Goal: Find specific page/section: Find specific page/section

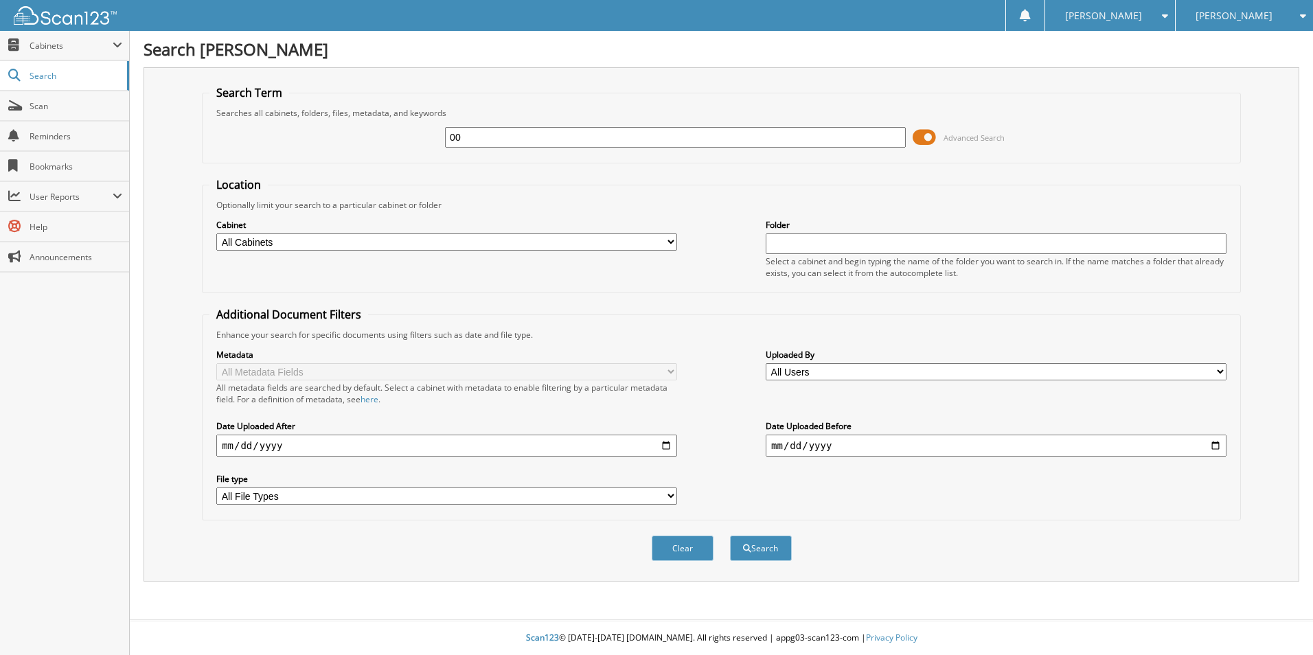
type input "0"
type input "VA0031"
click at [730, 536] on button "Search" at bounding box center [761, 548] width 62 height 25
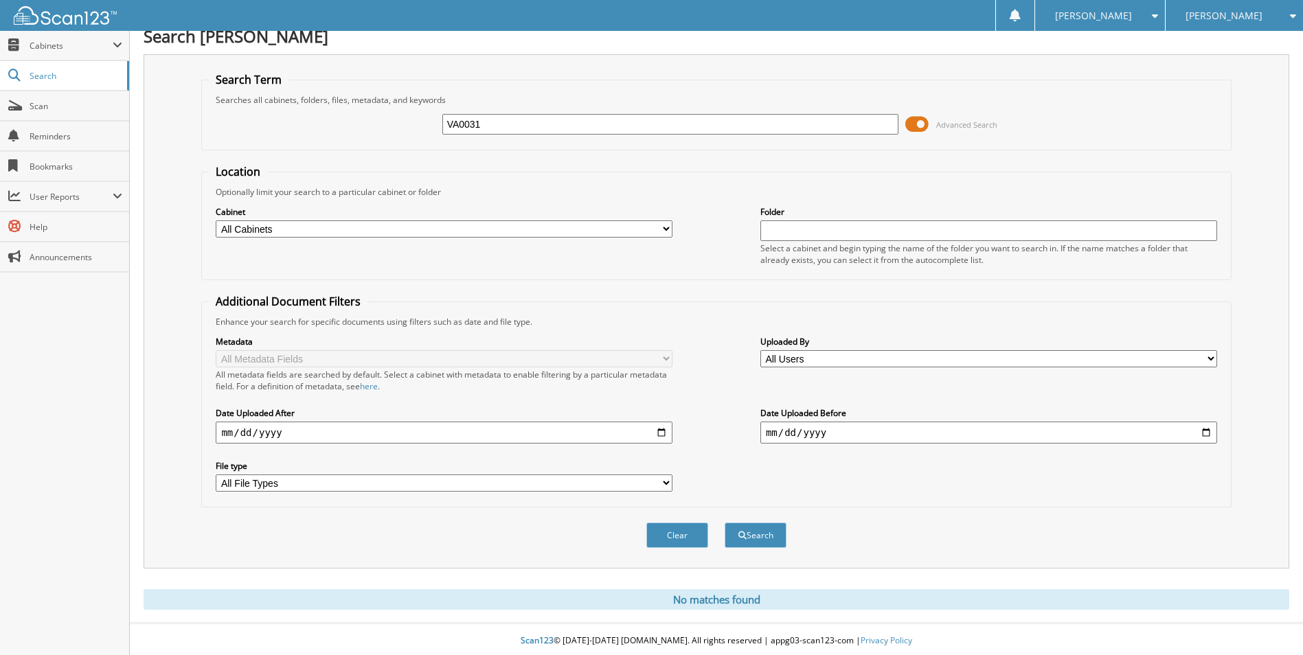
scroll to position [16, 0]
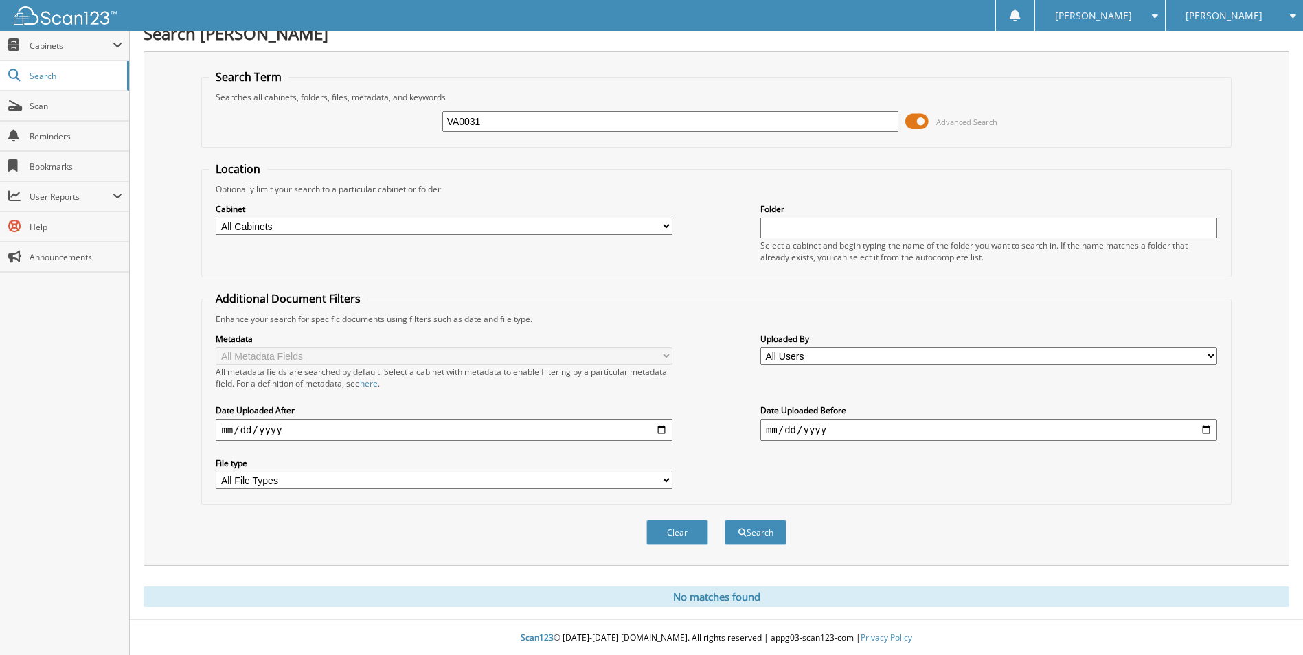
drag, startPoint x: 490, startPoint y: 120, endPoint x: 273, endPoint y: 150, distance: 218.4
click at [281, 148] on form "Search Term Searches all cabinets, folders, files, metadata, and keywords VA003…" at bounding box center [716, 314] width 1030 height 491
type input "TA0031"
click at [725, 520] on button "Search" at bounding box center [756, 532] width 62 height 25
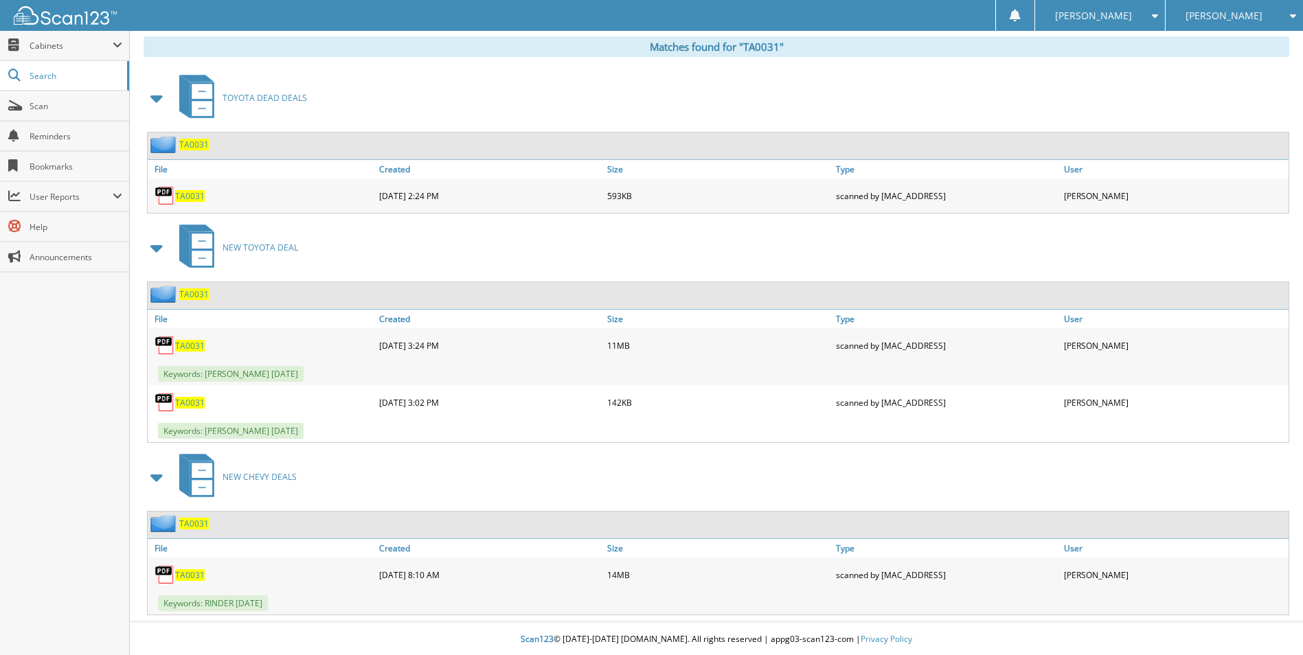
scroll to position [568, 0]
click at [185, 573] on span "TA0031" at bounding box center [190, 574] width 30 height 12
click at [30, 73] on span "Search" at bounding box center [75, 76] width 91 height 12
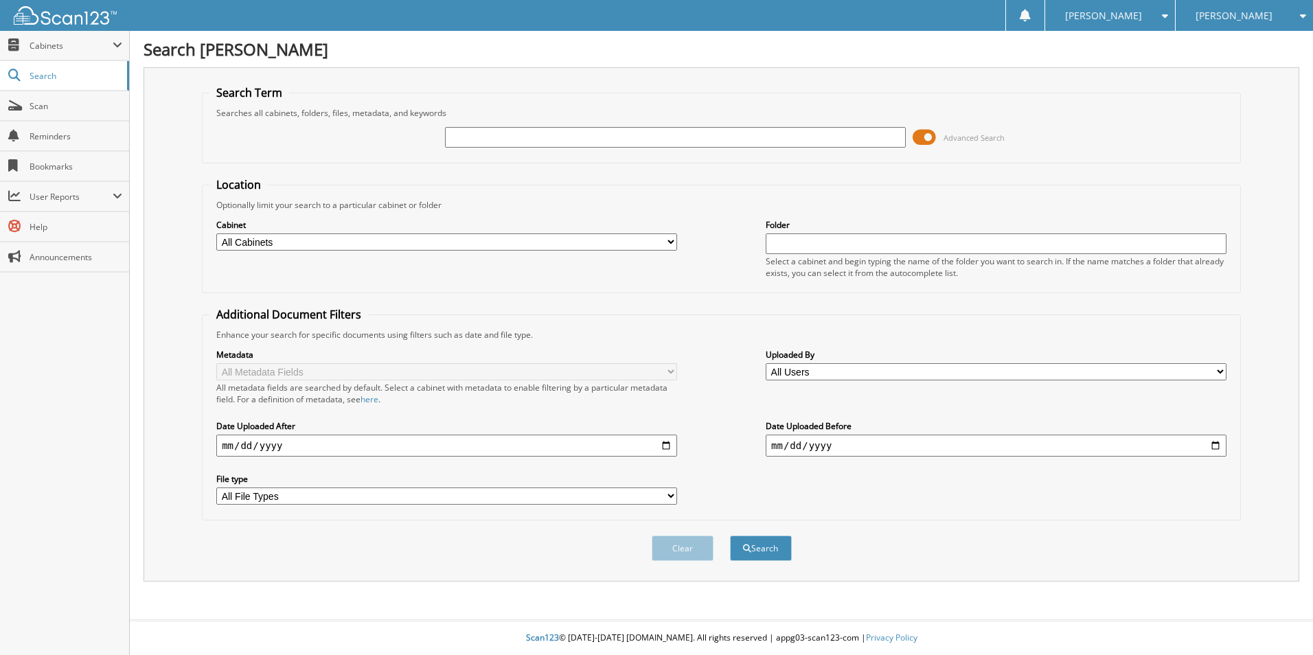
click at [471, 137] on input "text" at bounding box center [675, 137] width 461 height 21
type input "TA1953"
click at [730, 536] on button "Search" at bounding box center [761, 548] width 62 height 25
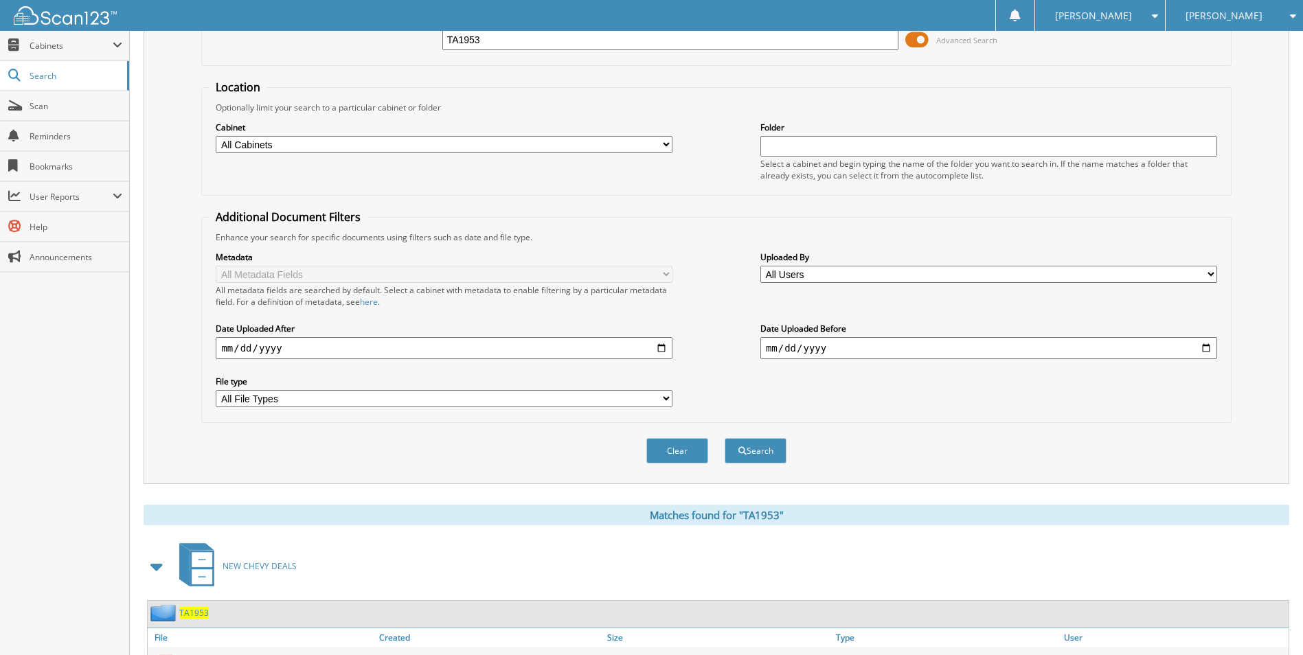
scroll to position [189, 0]
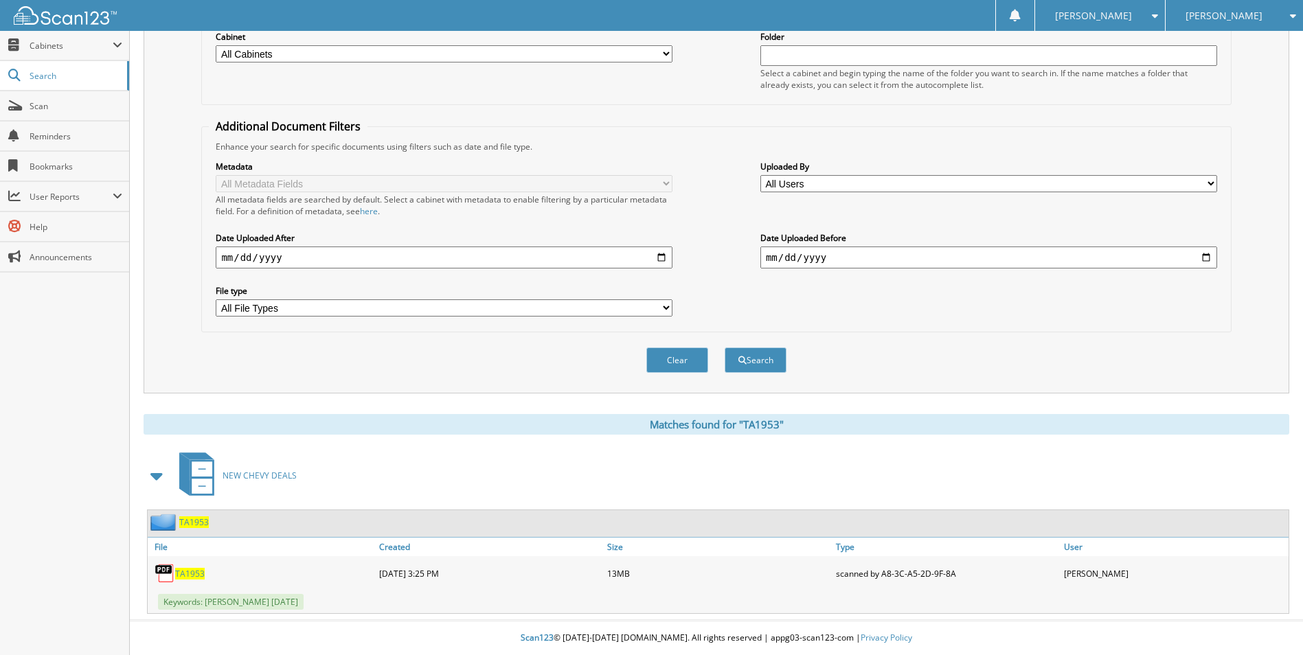
click at [183, 573] on span "TA1953" at bounding box center [190, 574] width 30 height 12
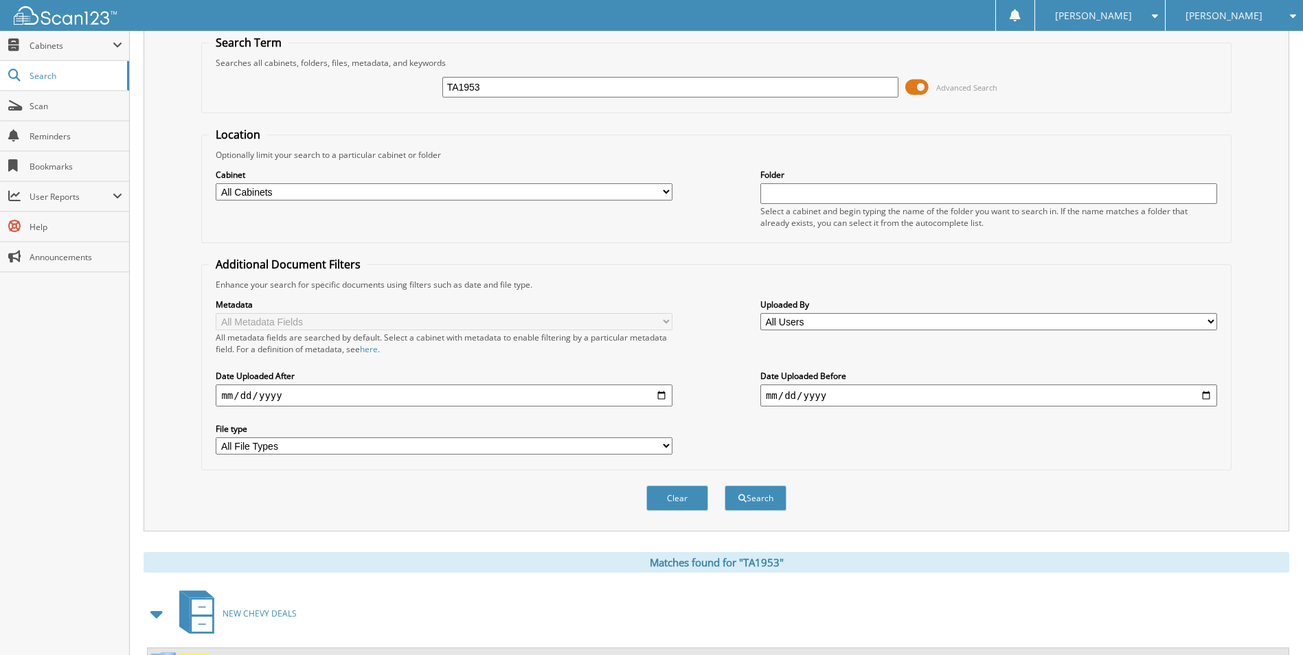
scroll to position [0, 0]
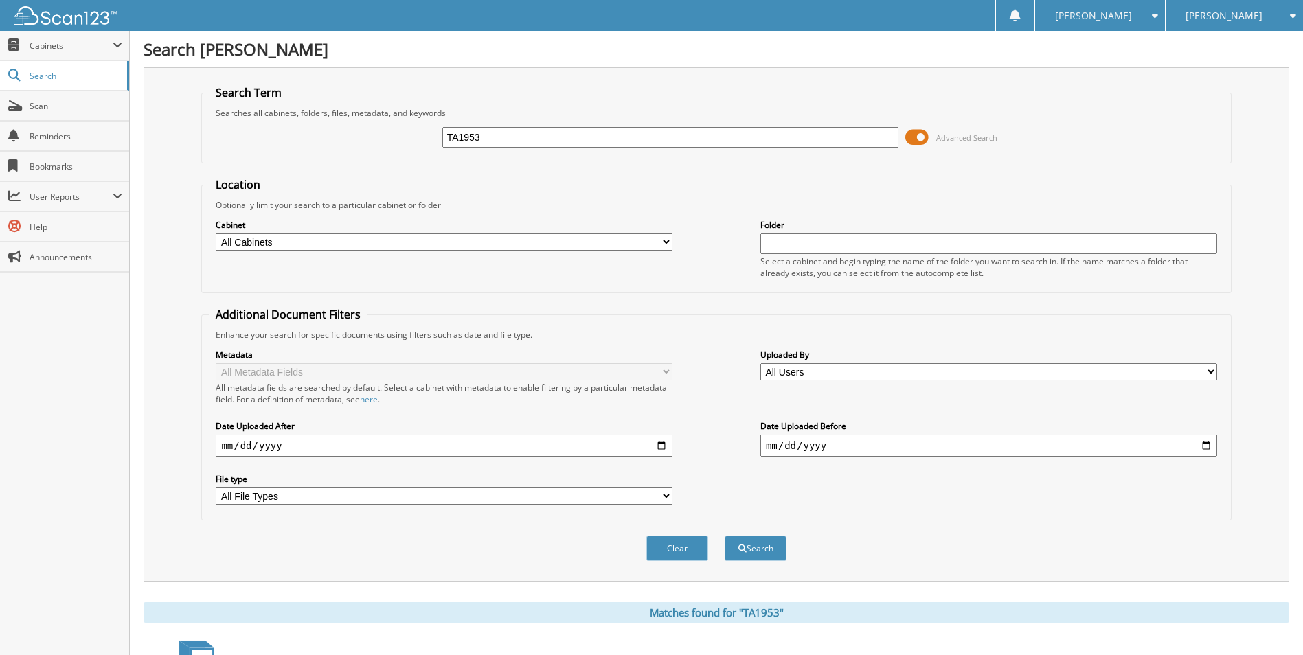
drag, startPoint x: 486, startPoint y: 145, endPoint x: 223, endPoint y: 157, distance: 264.0
click at [266, 152] on div "TA1953 Advanced Search" at bounding box center [716, 137] width 1014 height 37
type input "VA0007"
click at [725, 536] on button "Search" at bounding box center [756, 548] width 62 height 25
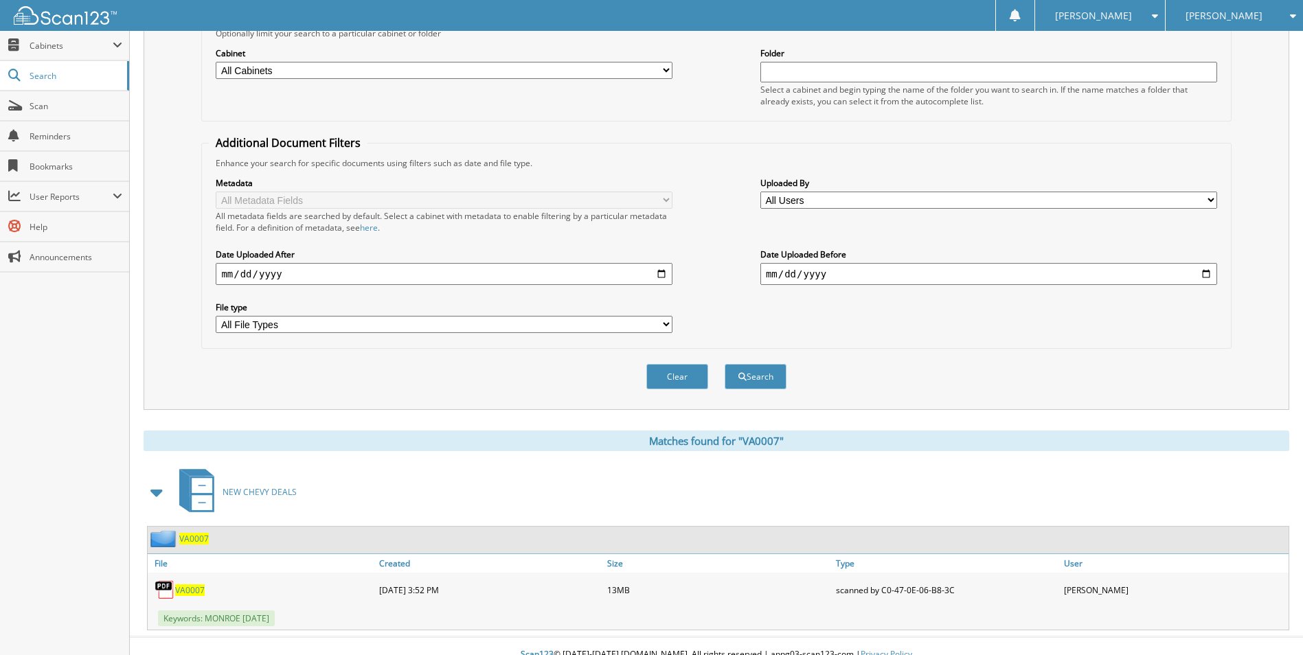
scroll to position [189, 0]
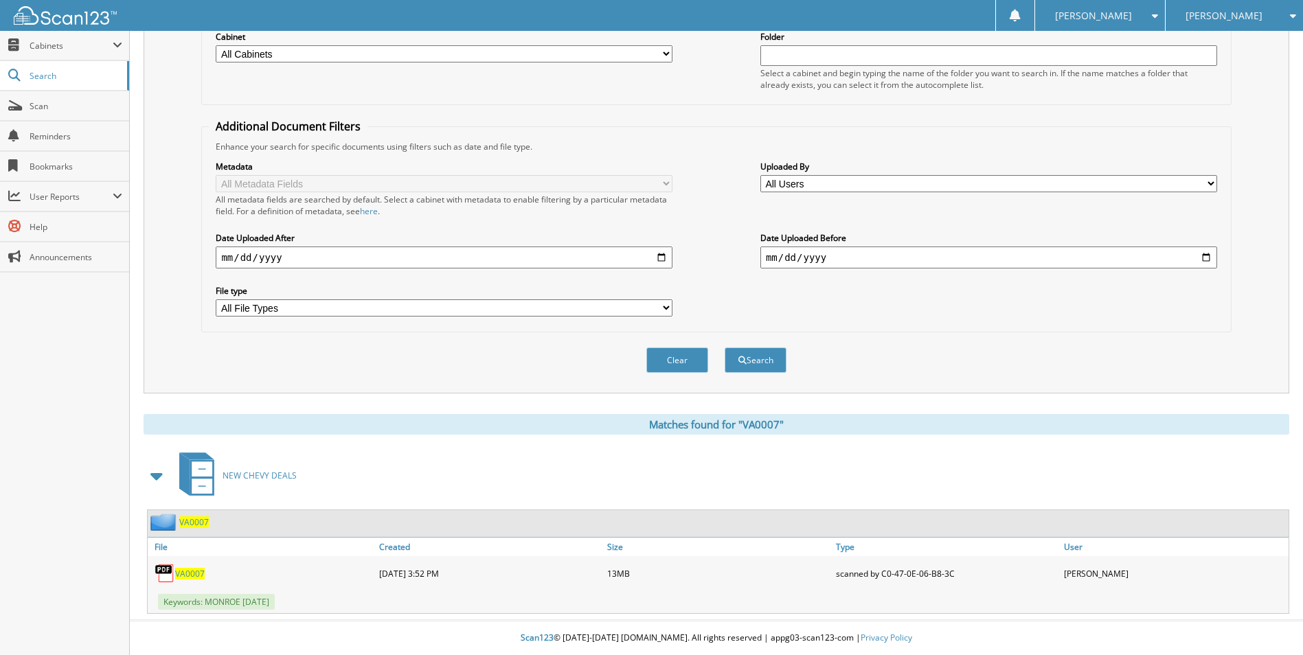
click at [178, 576] on span "VA0007" at bounding box center [190, 574] width 30 height 12
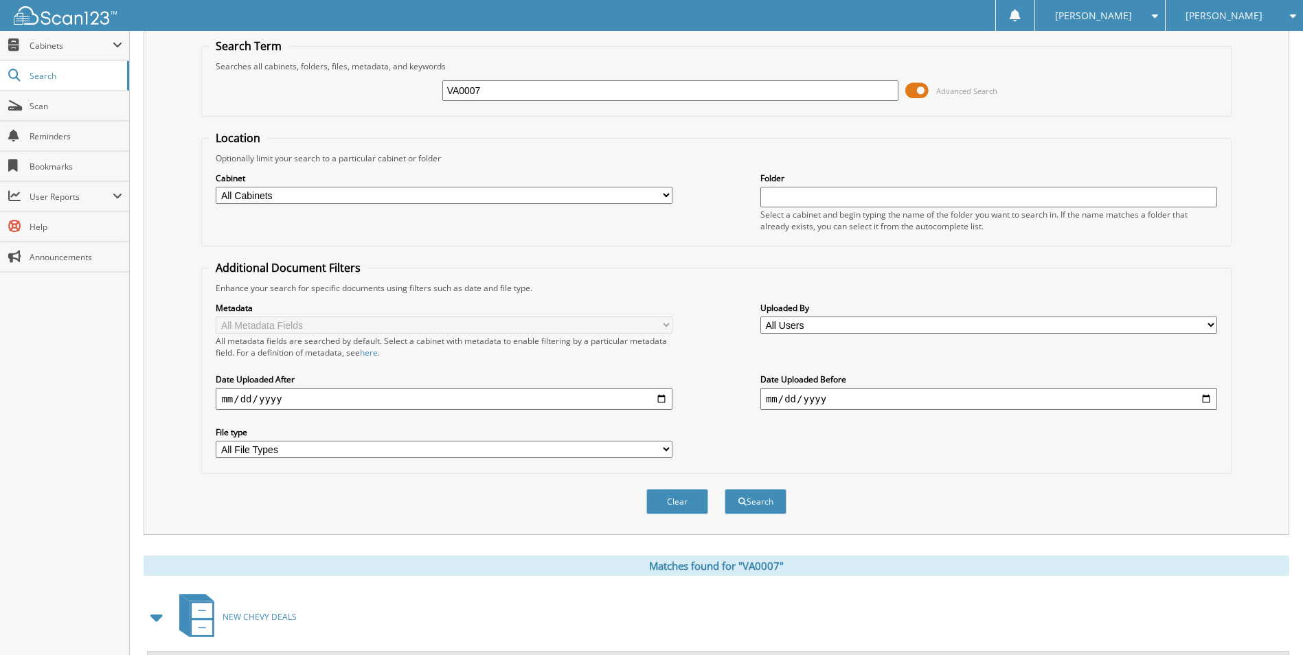
scroll to position [0, 0]
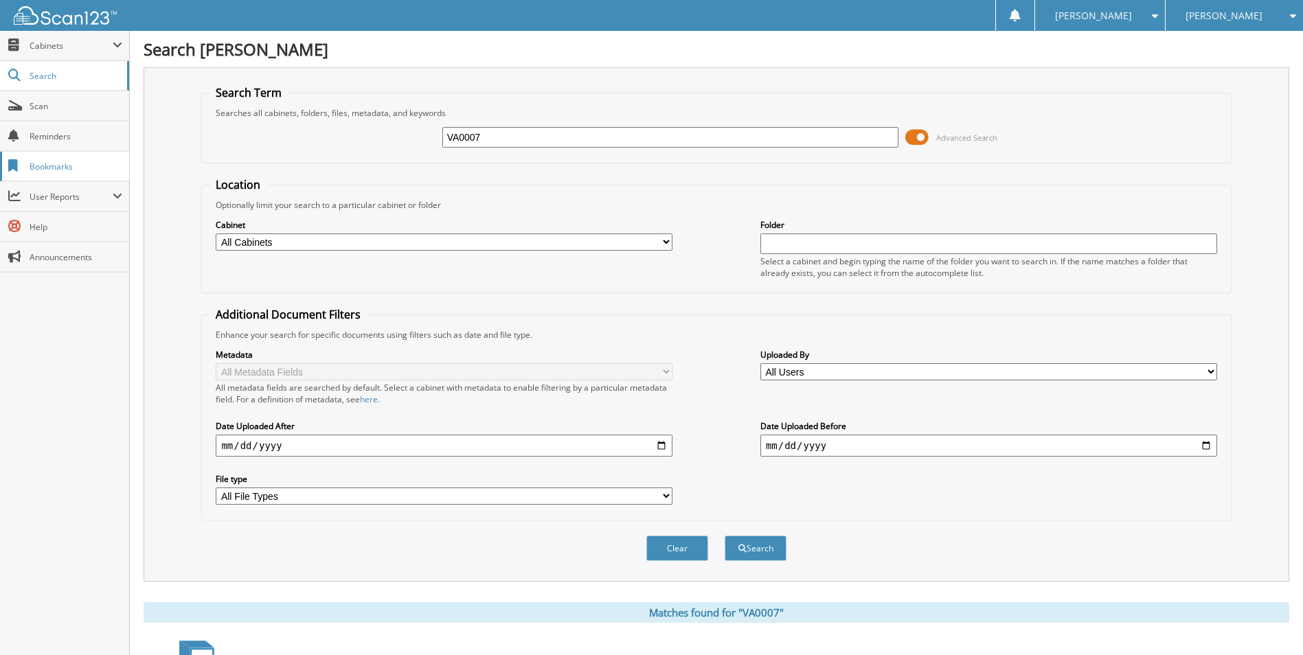
drag, startPoint x: 501, startPoint y: 139, endPoint x: 127, endPoint y: 174, distance: 375.4
click at [174, 170] on div "Search Term Searches all cabinets, folders, files, metadata, and keywords VA000…" at bounding box center [717, 324] width 1146 height 514
type input "TA2911"
click at [725, 536] on button "Search" at bounding box center [756, 548] width 62 height 25
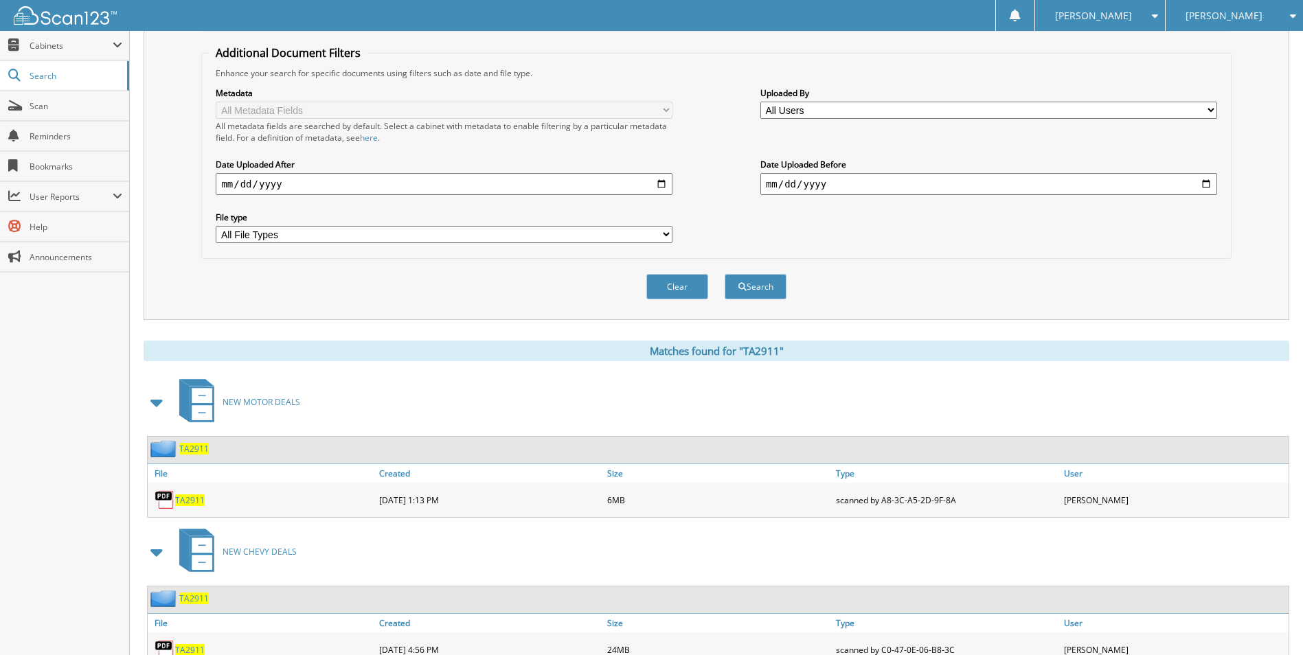
scroll to position [339, 0]
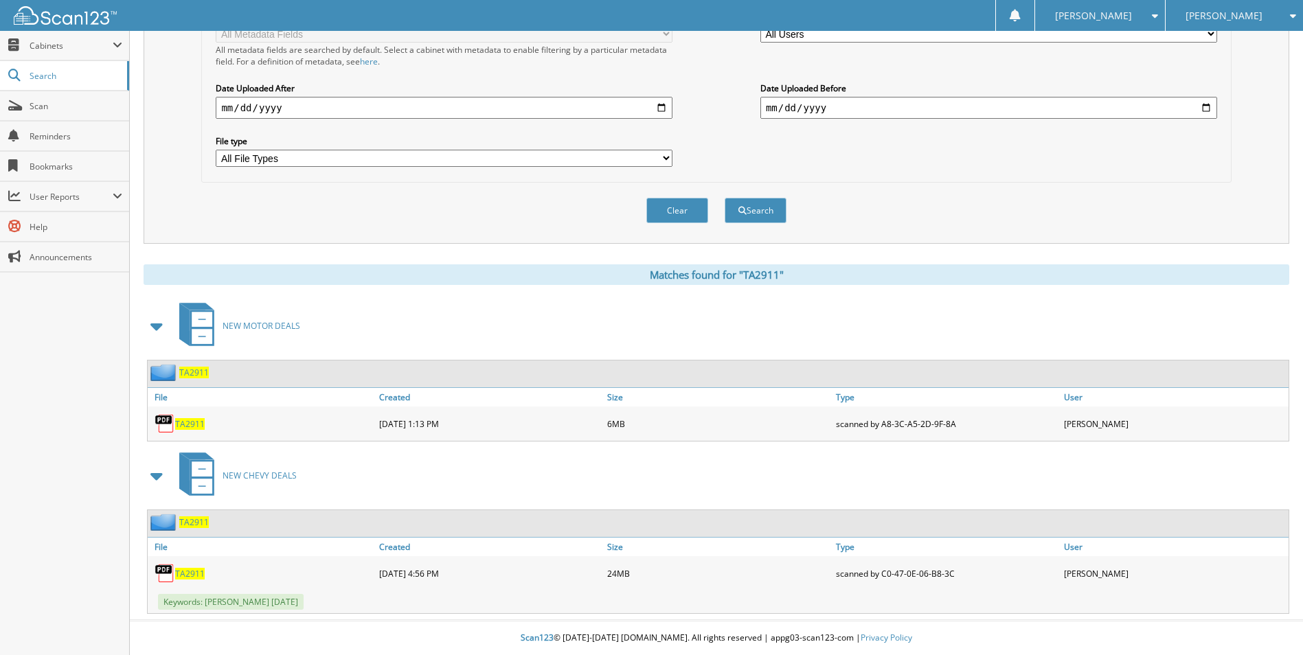
click at [194, 575] on span "TA2911" at bounding box center [190, 574] width 30 height 12
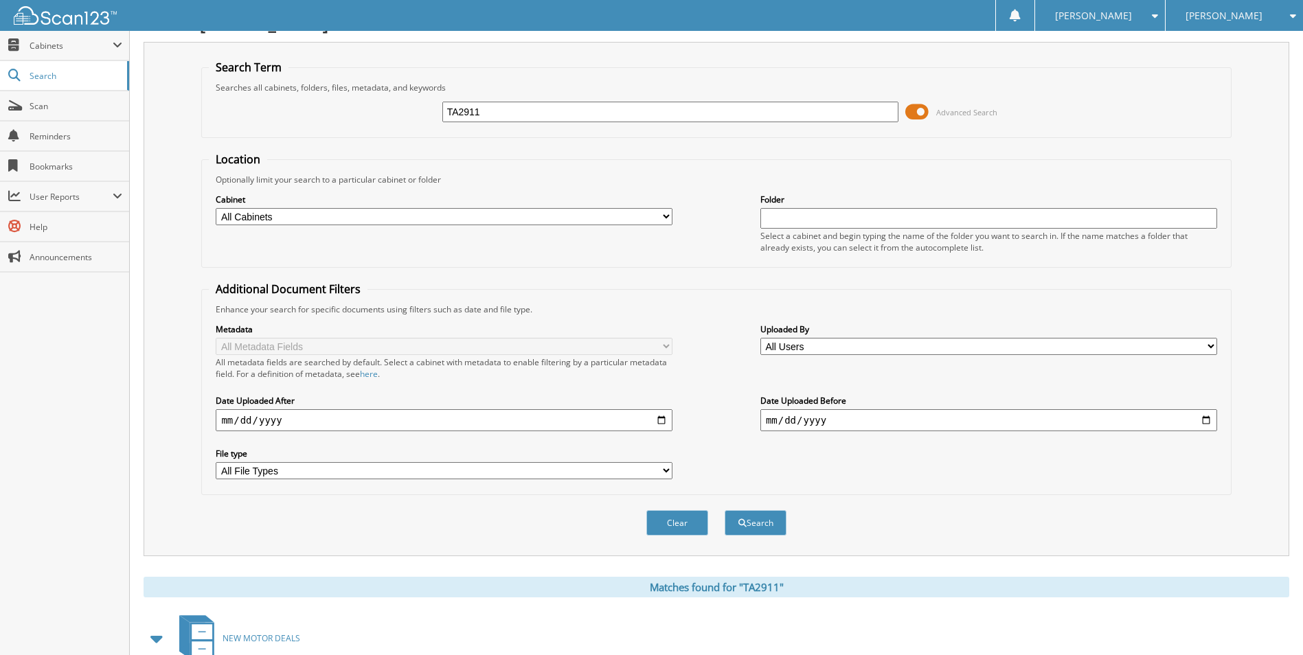
scroll to position [0, 0]
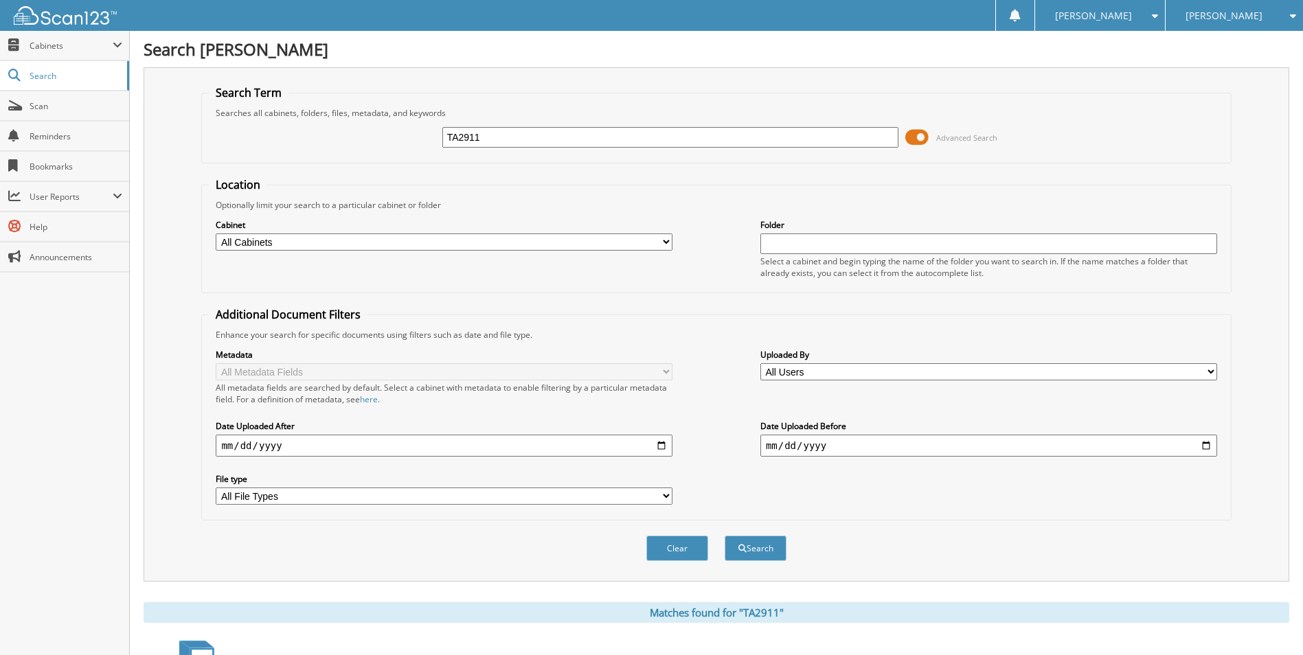
drag, startPoint x: 495, startPoint y: 134, endPoint x: 150, endPoint y: 133, distance: 344.8
click at [163, 135] on div "Search Term Searches all cabinets, folders, files, metadata, and keywords TA291…" at bounding box center [717, 324] width 1146 height 514
type input "TA2425"
click at [725, 536] on button "Search" at bounding box center [756, 548] width 62 height 25
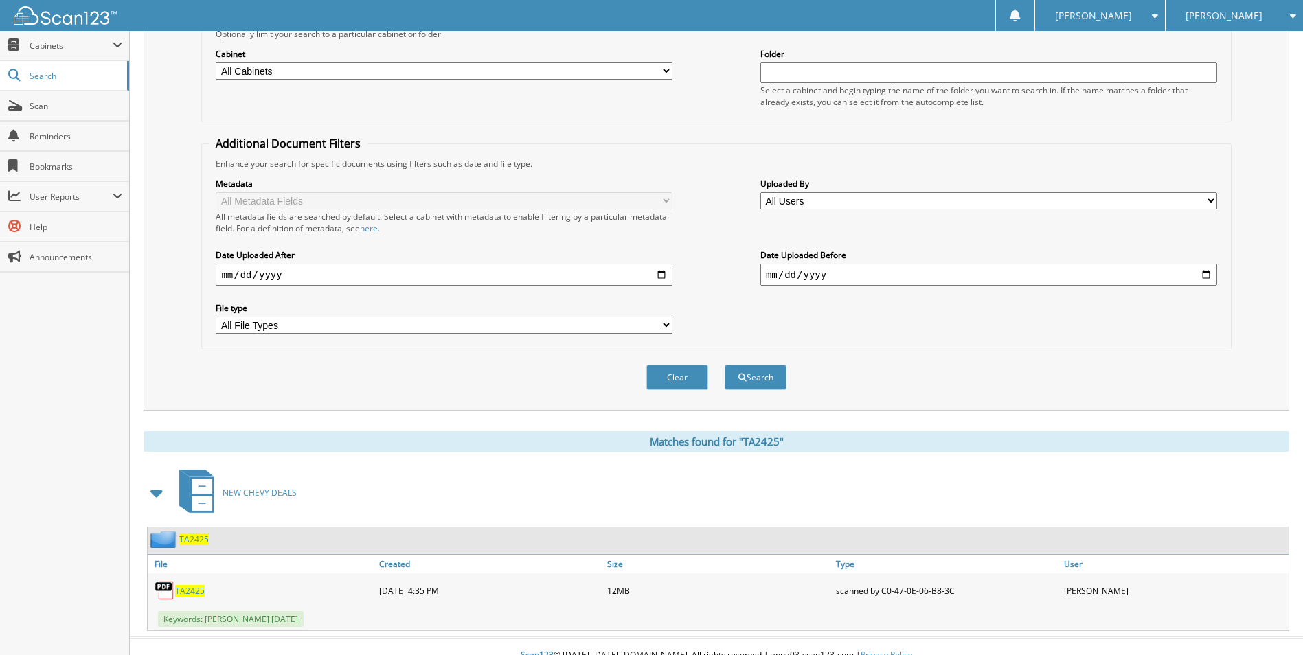
scroll to position [189, 0]
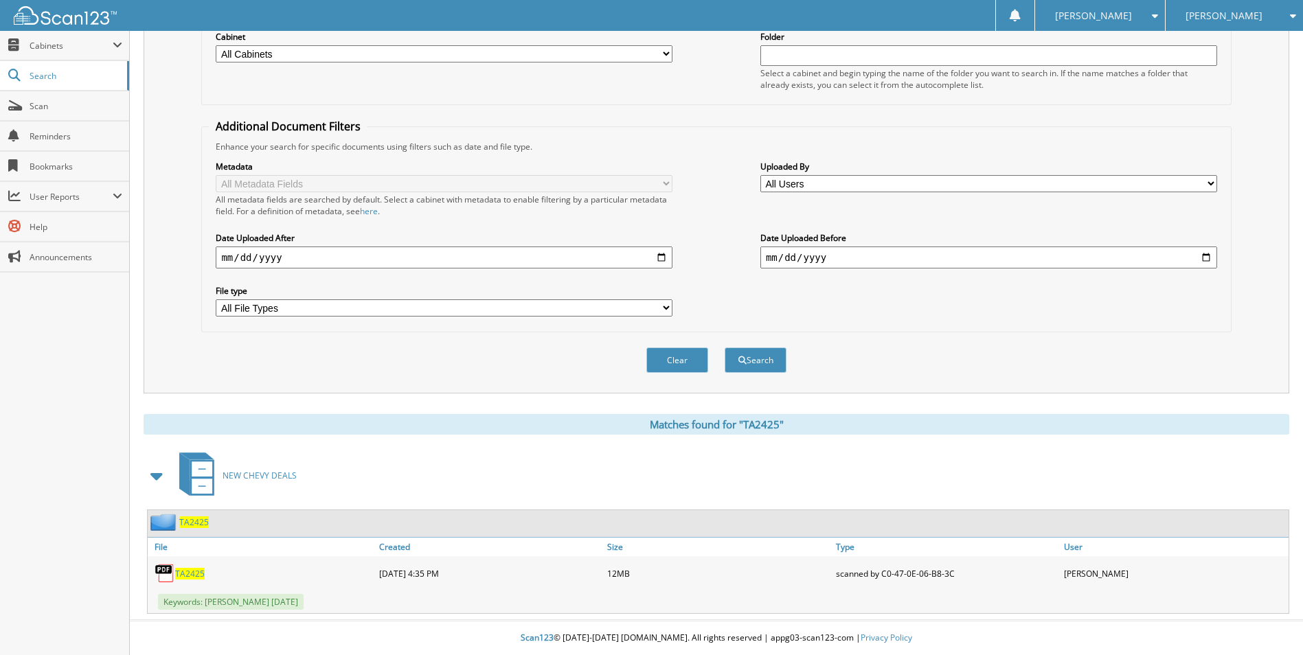
click at [189, 570] on span "TA2425" at bounding box center [190, 574] width 30 height 12
